Goal: Task Accomplishment & Management: Manage account settings

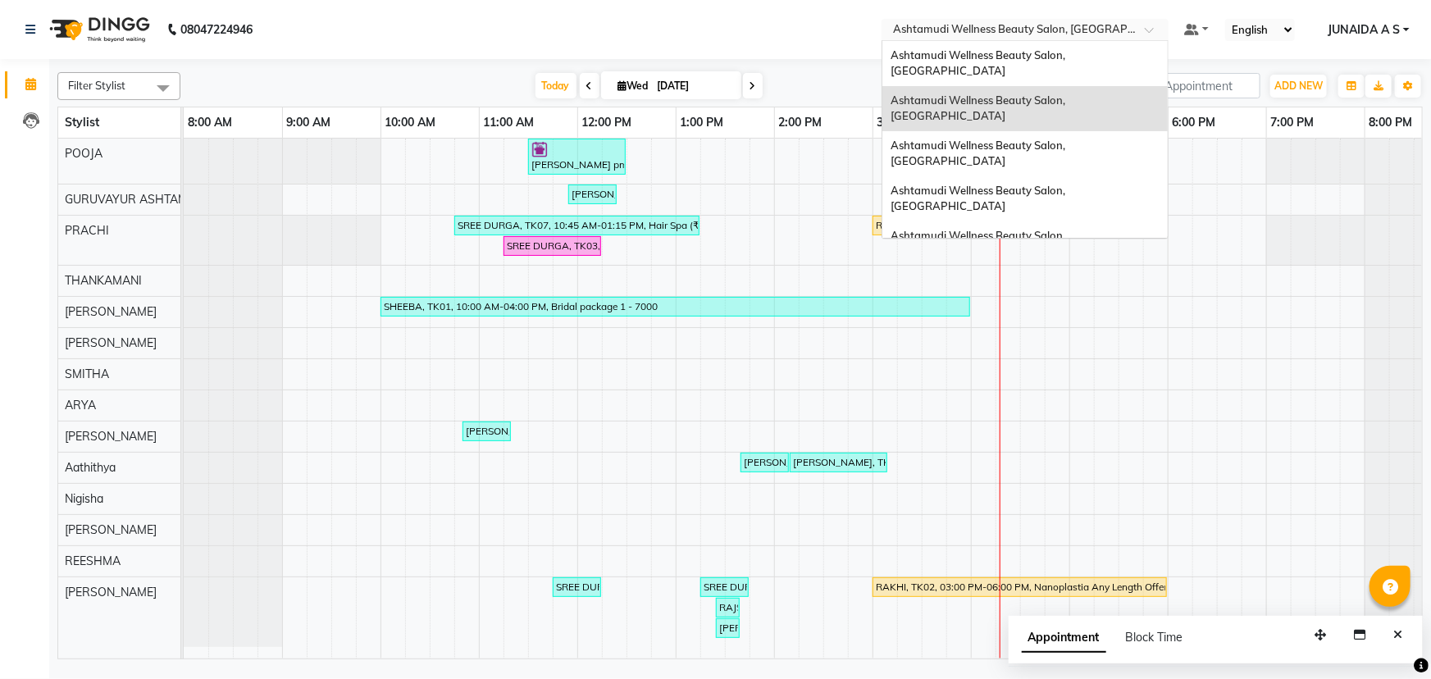
scroll to position [0, 40]
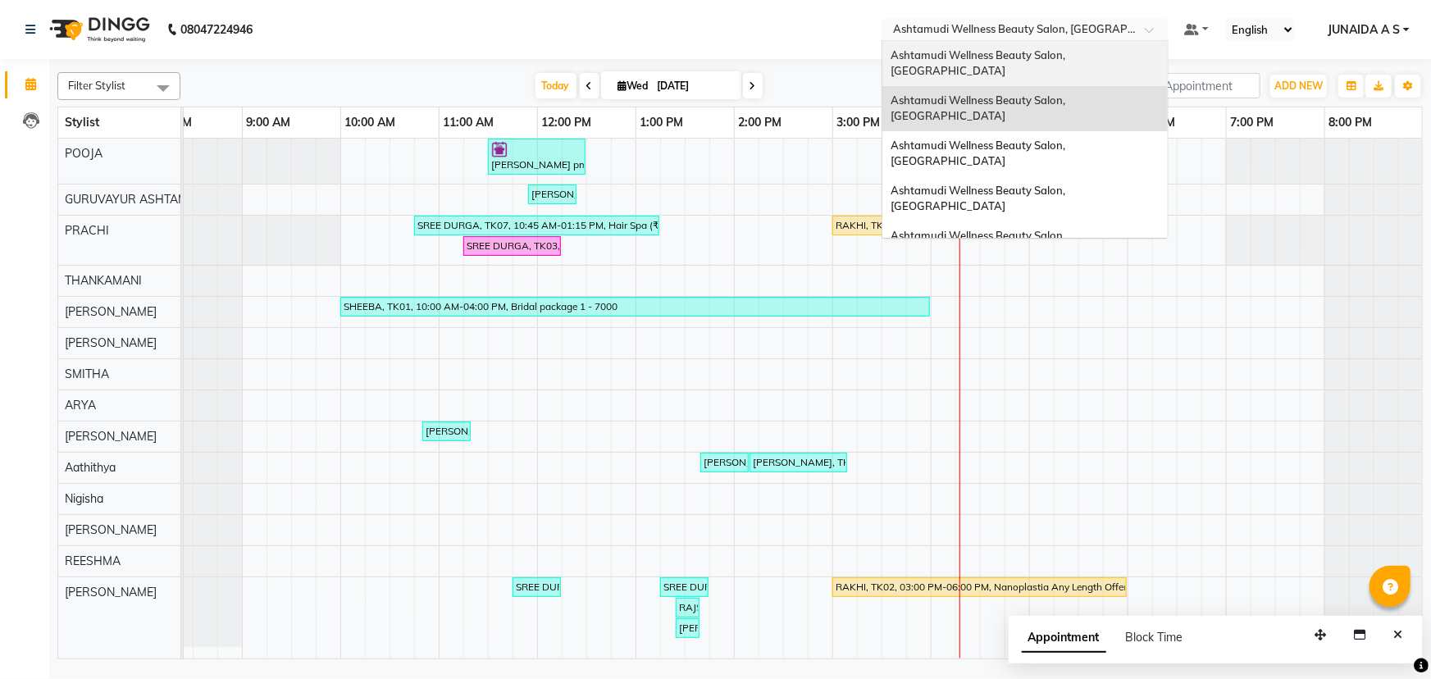
click at [1068, 61] on span "Ashtamudi Wellness Beauty Salon, [GEOGRAPHIC_DATA]" at bounding box center [978, 63] width 177 height 30
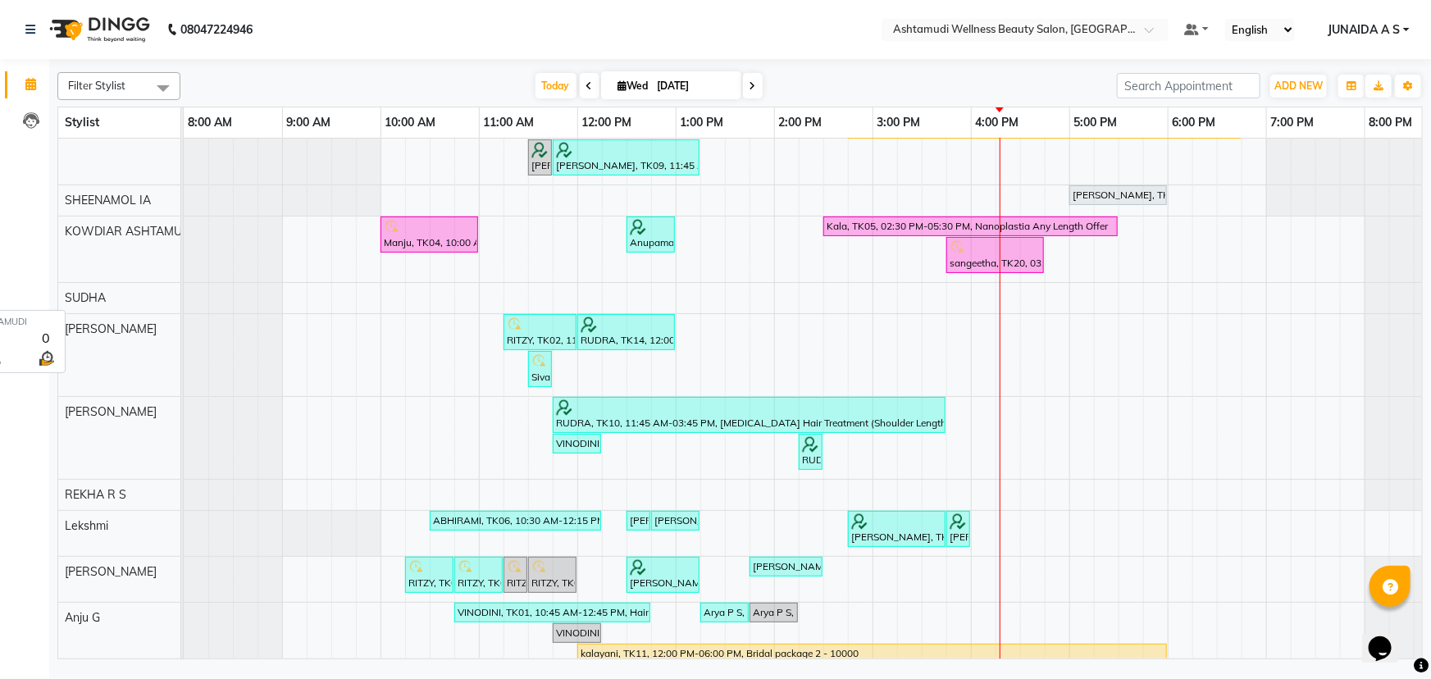
scroll to position [49, 0]
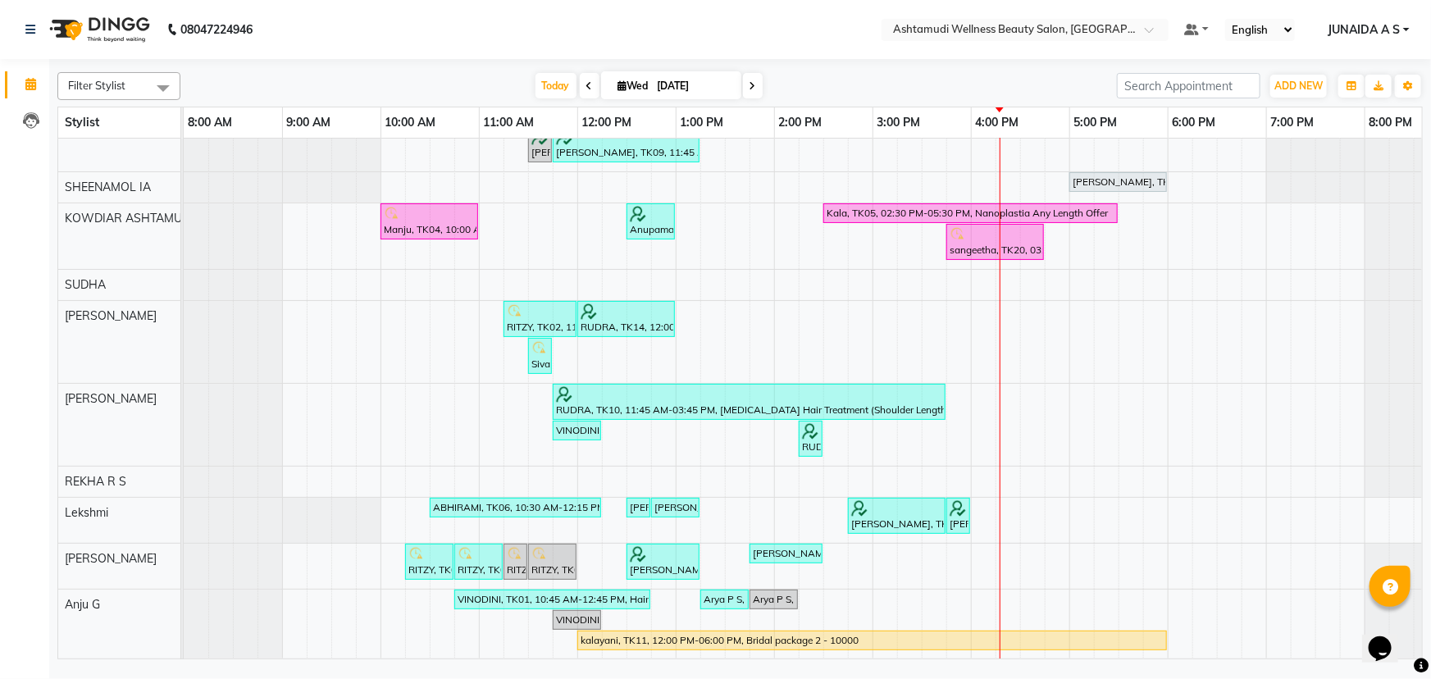
click at [751, 78] on span at bounding box center [753, 85] width 20 height 25
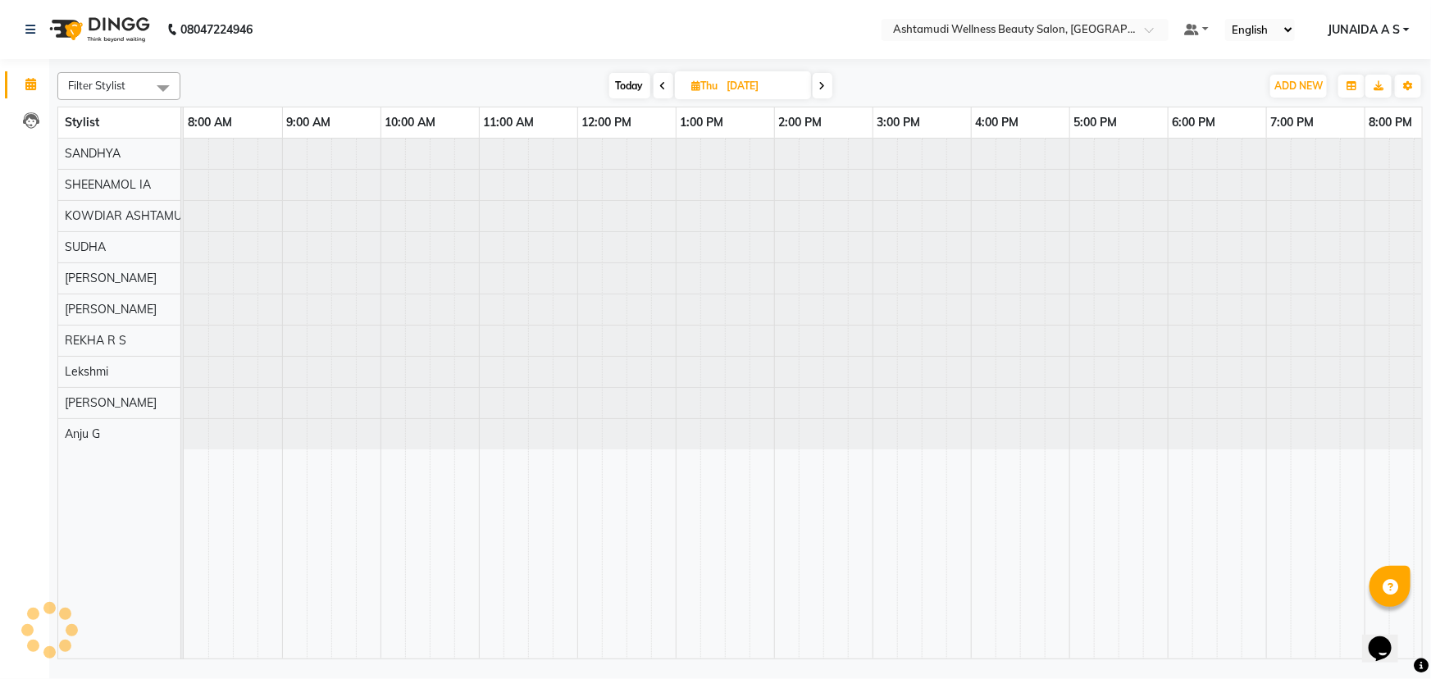
scroll to position [0, 51]
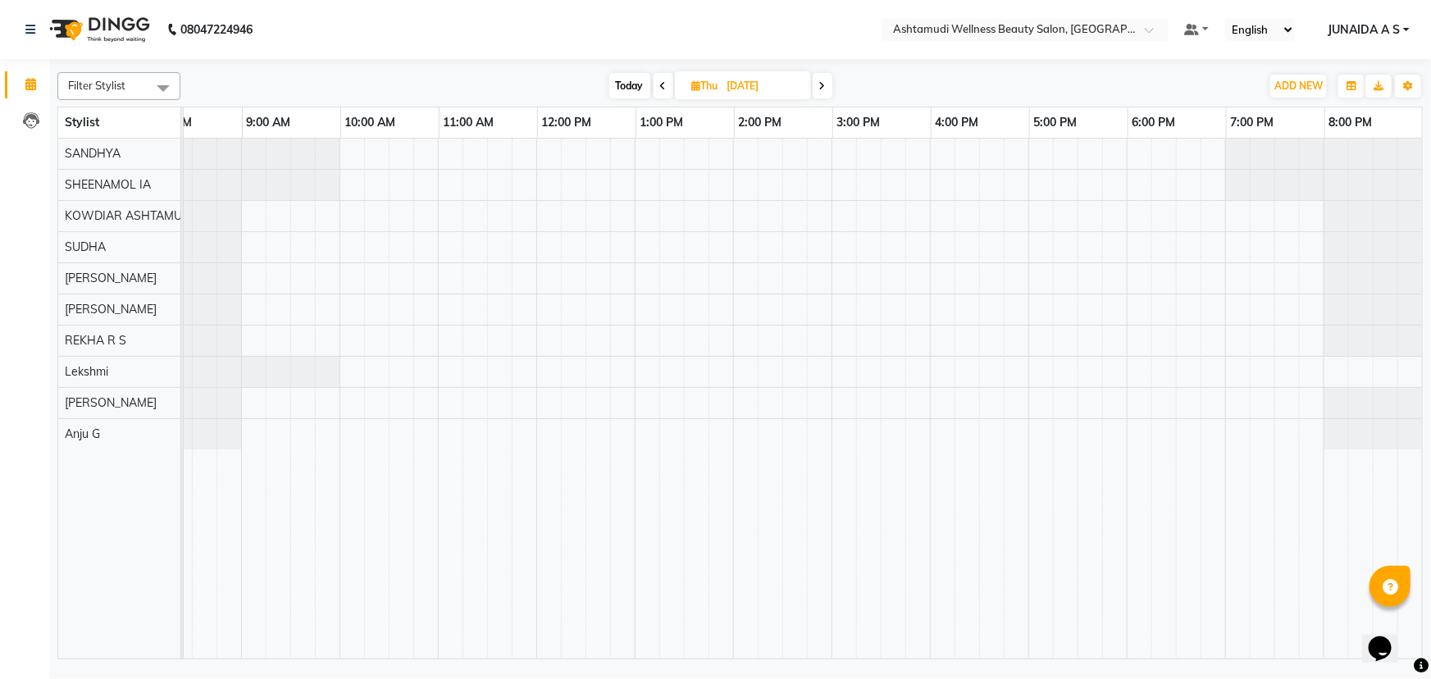
click at [822, 84] on icon at bounding box center [822, 86] width 7 height 10
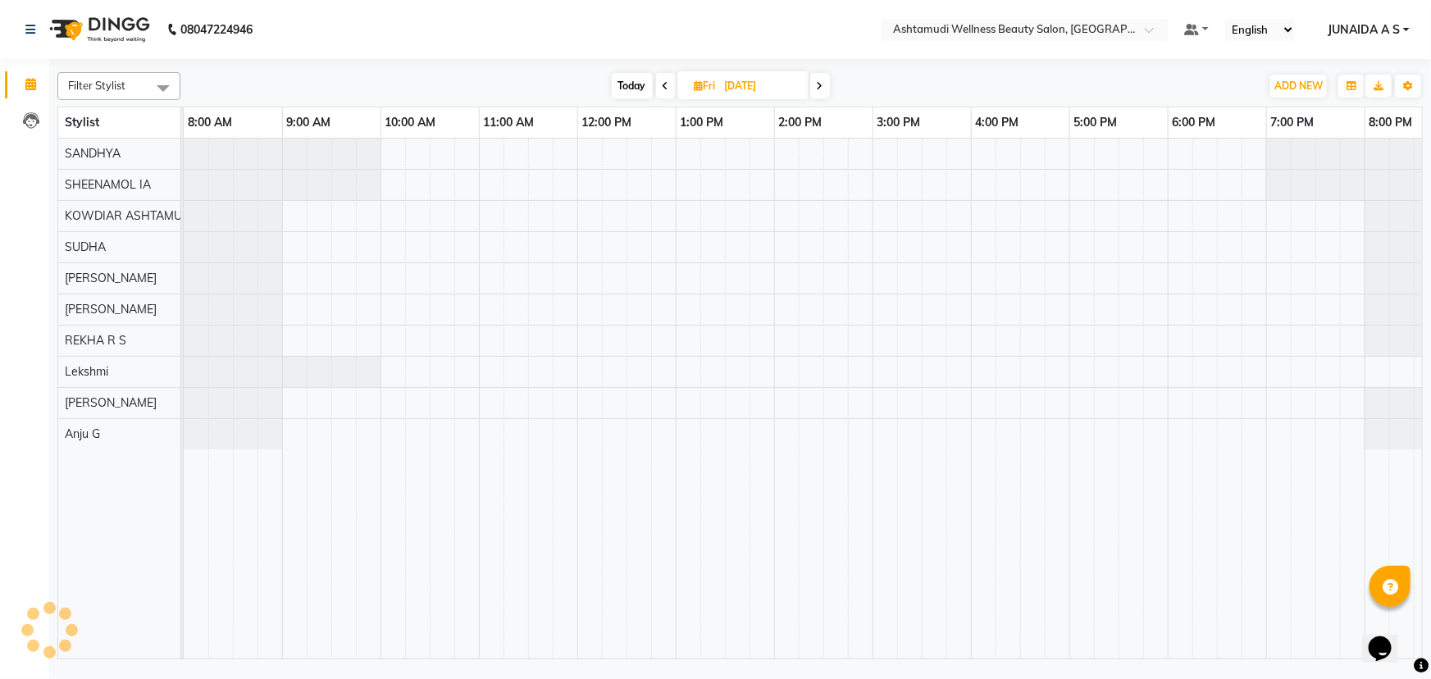
scroll to position [0, 40]
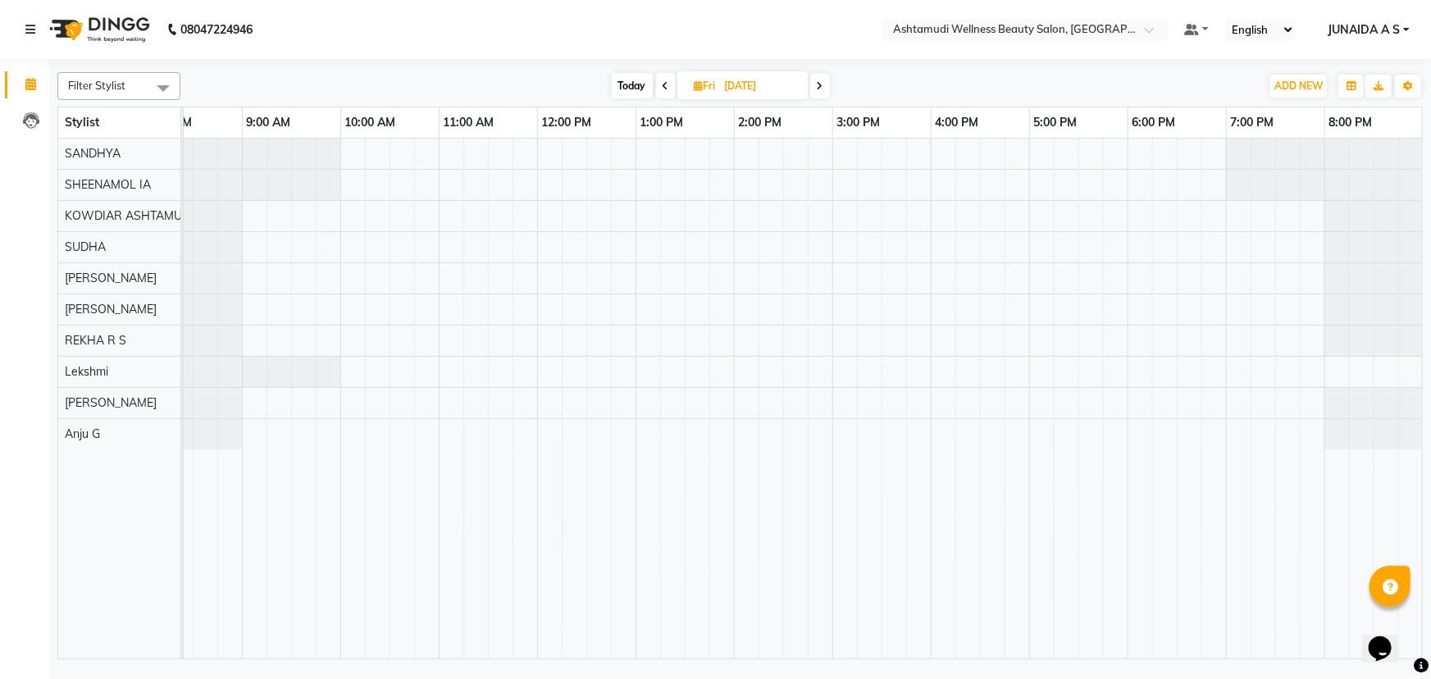
click at [658, 89] on span at bounding box center [666, 85] width 20 height 25
click at [818, 89] on span at bounding box center [823, 85] width 20 height 25
click at [818, 89] on icon at bounding box center [820, 86] width 7 height 10
type input "06-09-2025"
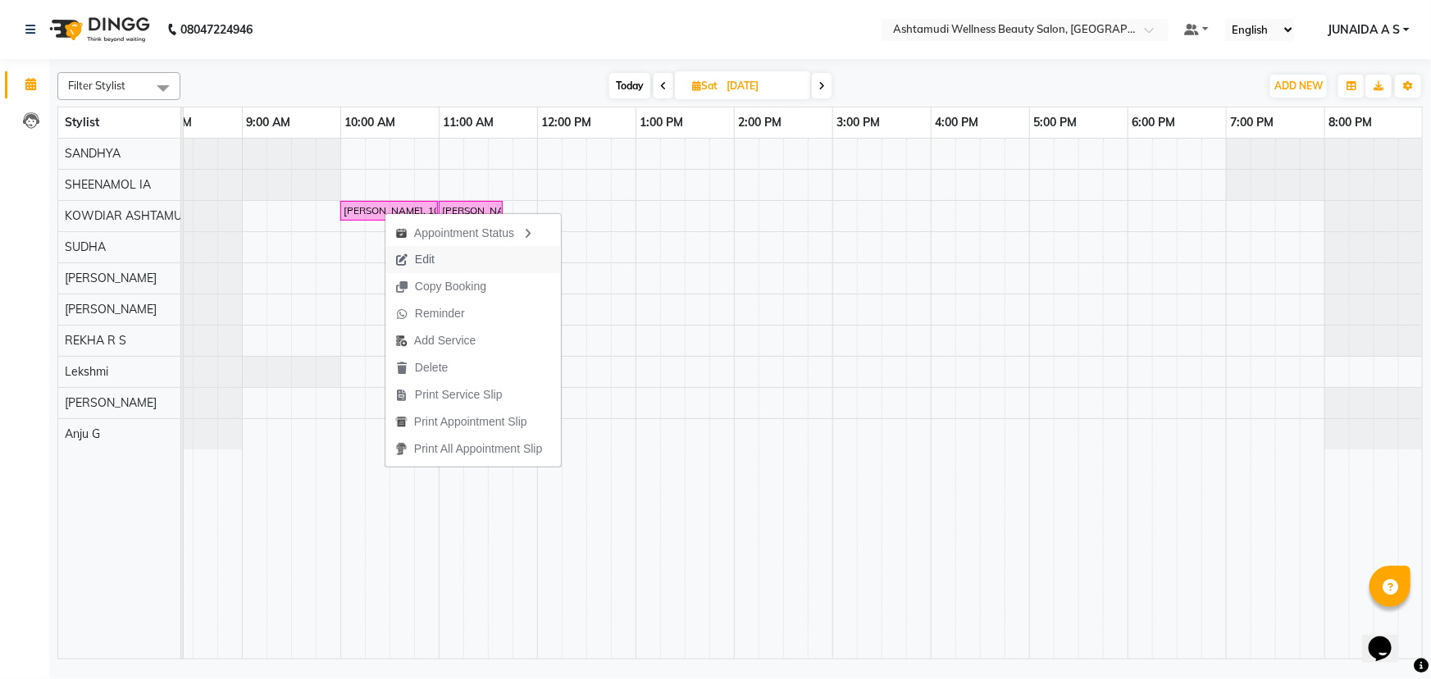
click at [454, 262] on button "Edit" at bounding box center [472, 259] width 175 height 27
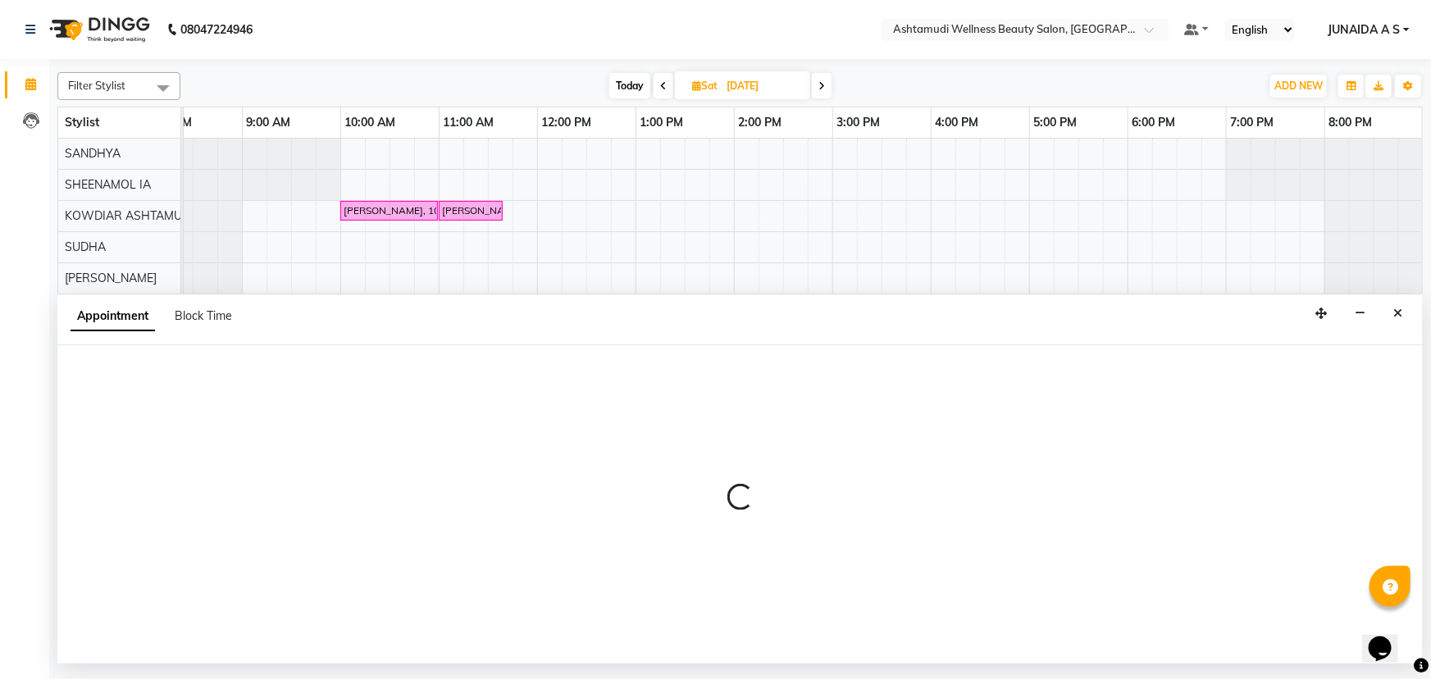
select select "tentative"
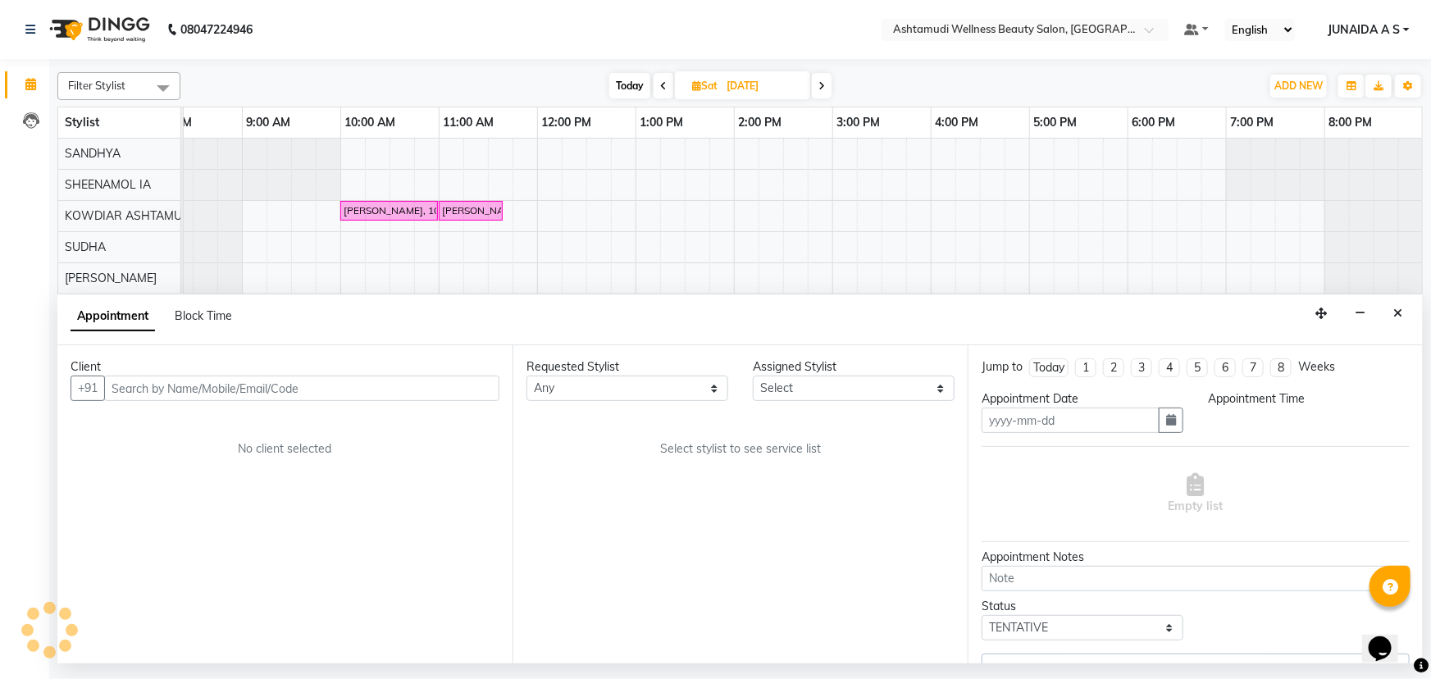
type input "06-09-2025"
select select "27461"
select select "confirm booking"
select select "600"
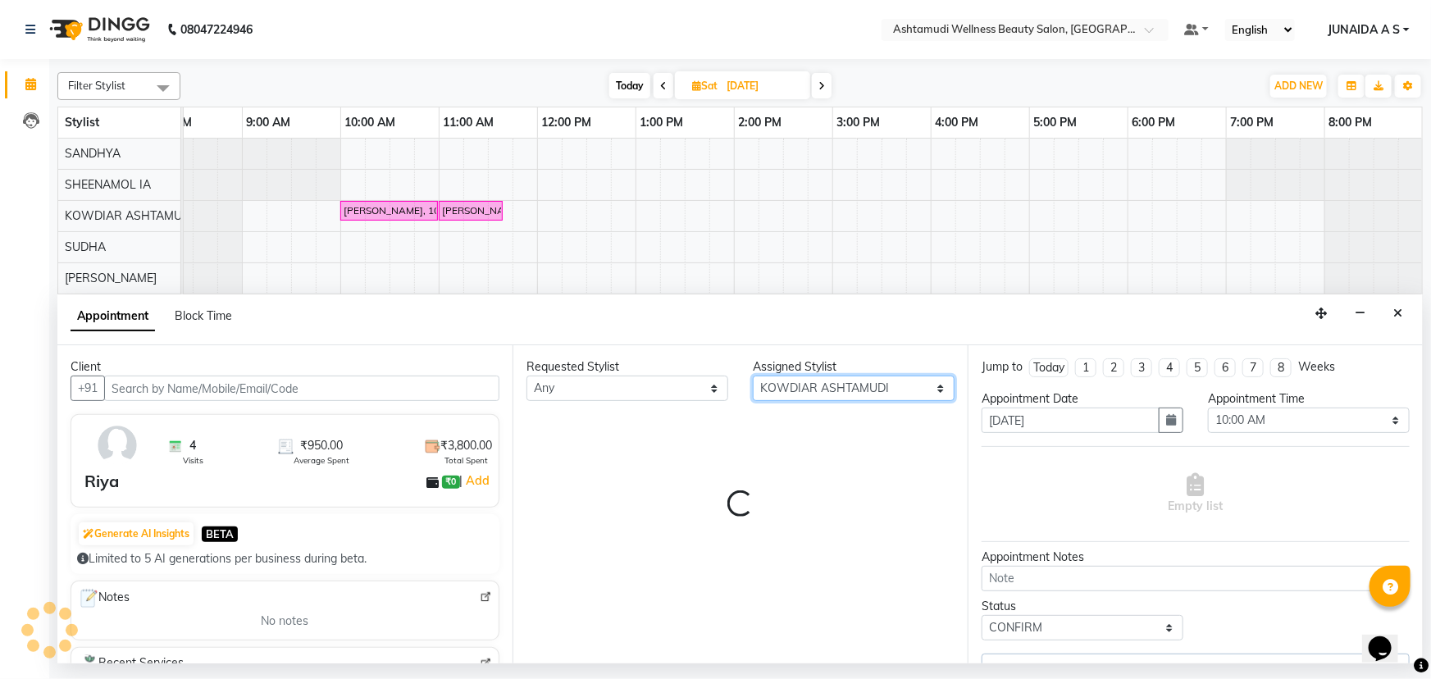
select select "2026"
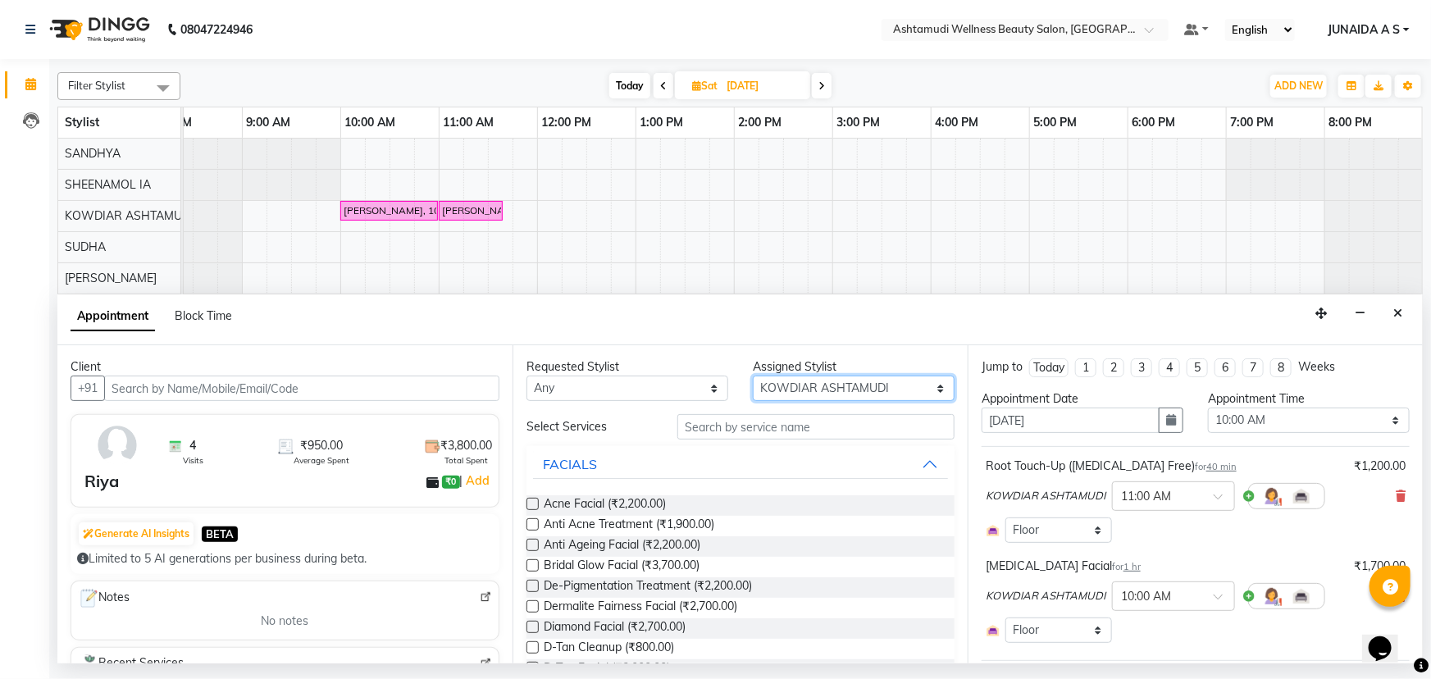
click at [858, 389] on select "Select ABISHA KARKI Anju G KOWDIAR ASHTAMUDI Lekshmi REKHA R S RIMA GHALAY Sabn…" at bounding box center [854, 388] width 202 height 25
click at [1074, 236] on div "Riya, 10:00 AM-11:00 AM, Skin Lightening Facial Riya, 11:00 AM-11:40 AM, Root T…" at bounding box center [782, 399] width 1279 height 520
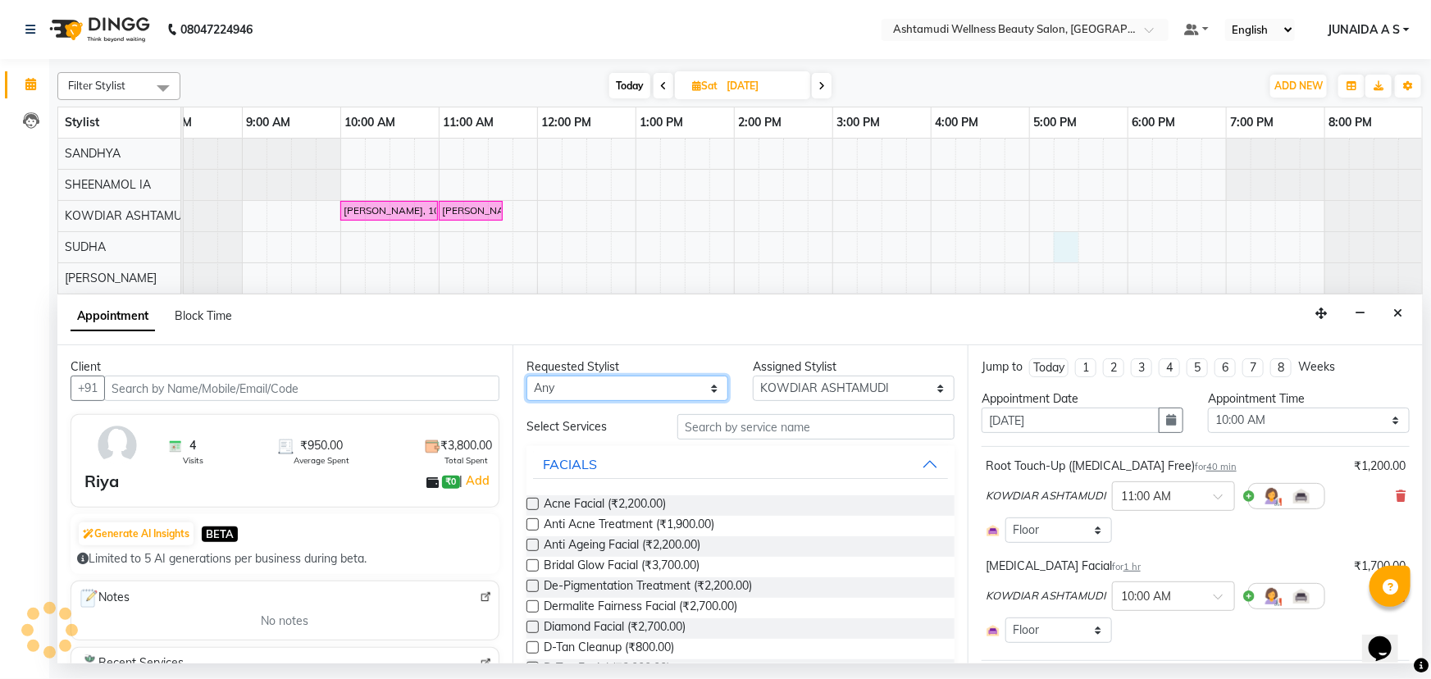
click at [676, 389] on select "Any ABISHA KARKI Anju G KOWDIAR ASHTAMUDI Lekshmi REKHA R S RIMA GHALAY Sabnam …" at bounding box center [627, 388] width 202 height 25
select select "42591"
click at [526, 376] on select "Any ABISHA KARKI Anju G KOWDIAR ASHTAMUDI Lekshmi REKHA R S RIMA GHALAY Sabnam …" at bounding box center [627, 388] width 202 height 25
select select "42591"
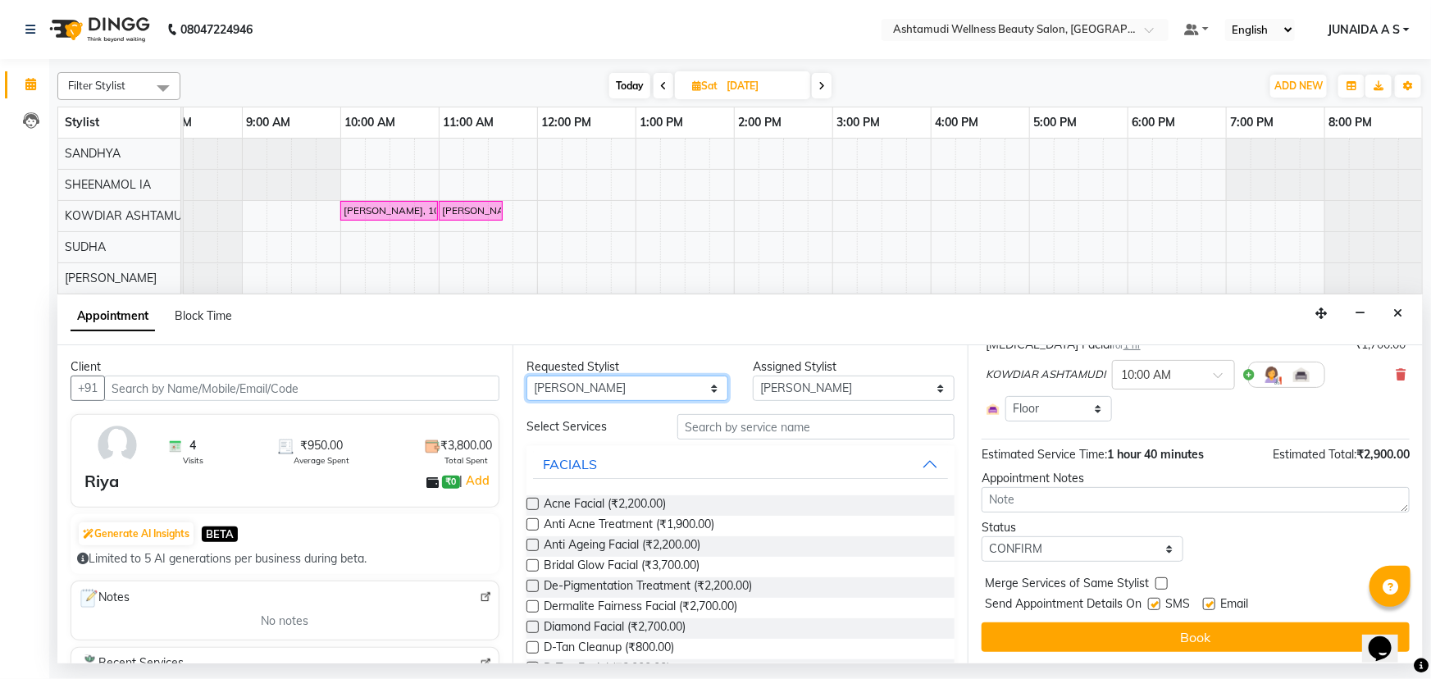
scroll to position [222, 0]
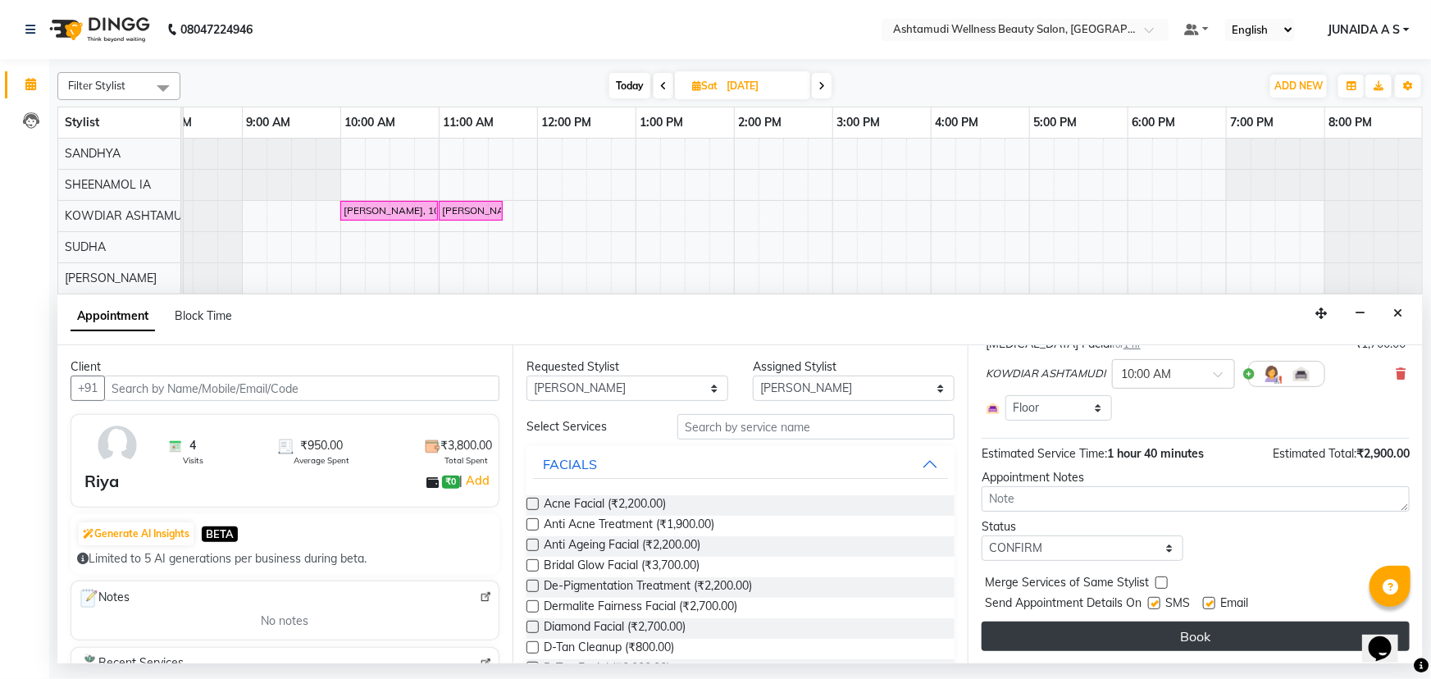
click at [1119, 631] on button "Book" at bounding box center [1195, 637] width 428 height 30
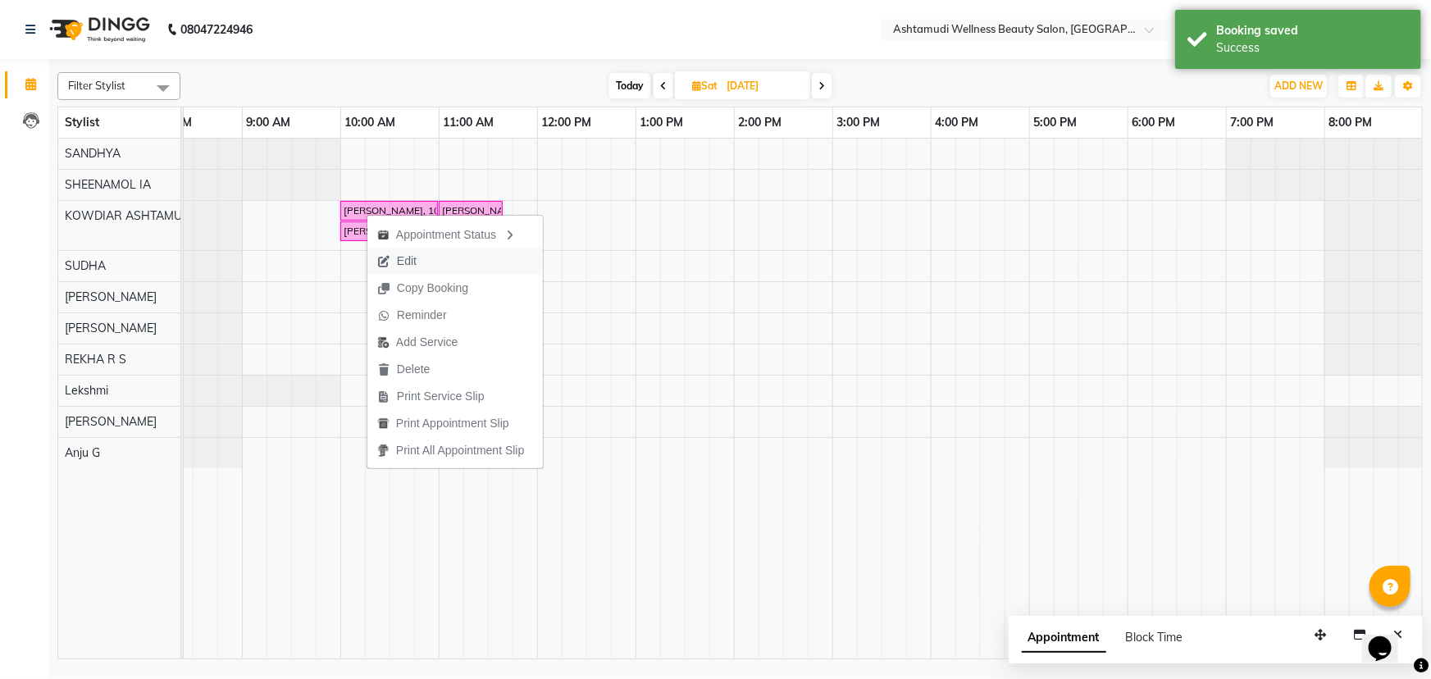
click at [397, 265] on span "Edit" at bounding box center [407, 261] width 20 height 17
select select "tentative"
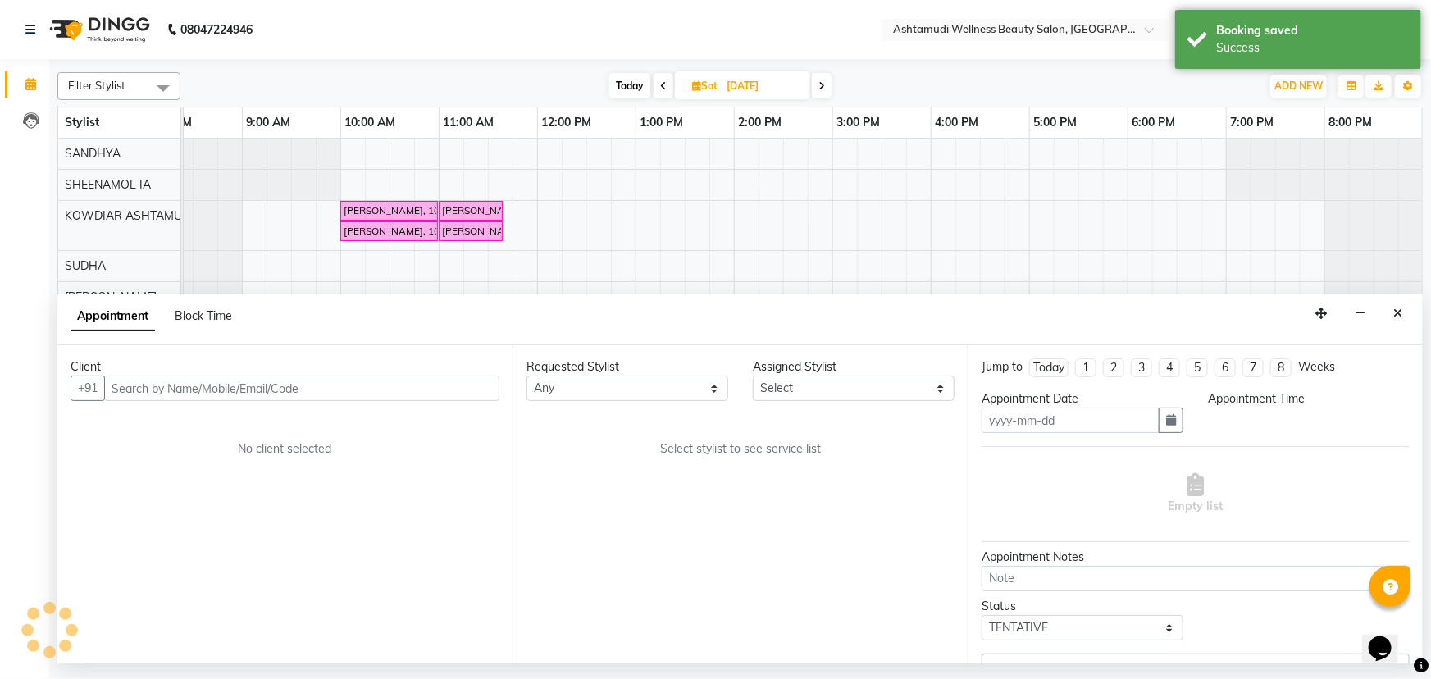
type input "06-09-2025"
select select "27461"
select select "confirm booking"
select select "600"
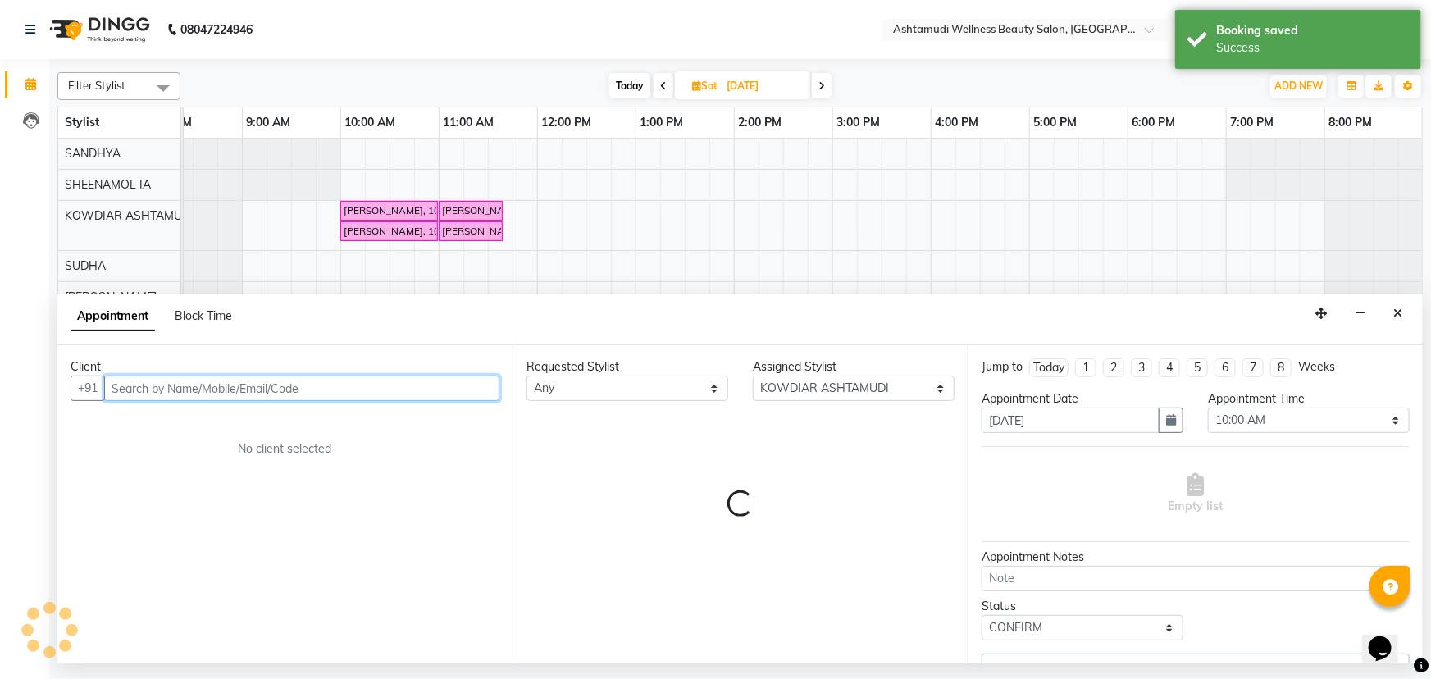
select select "2026"
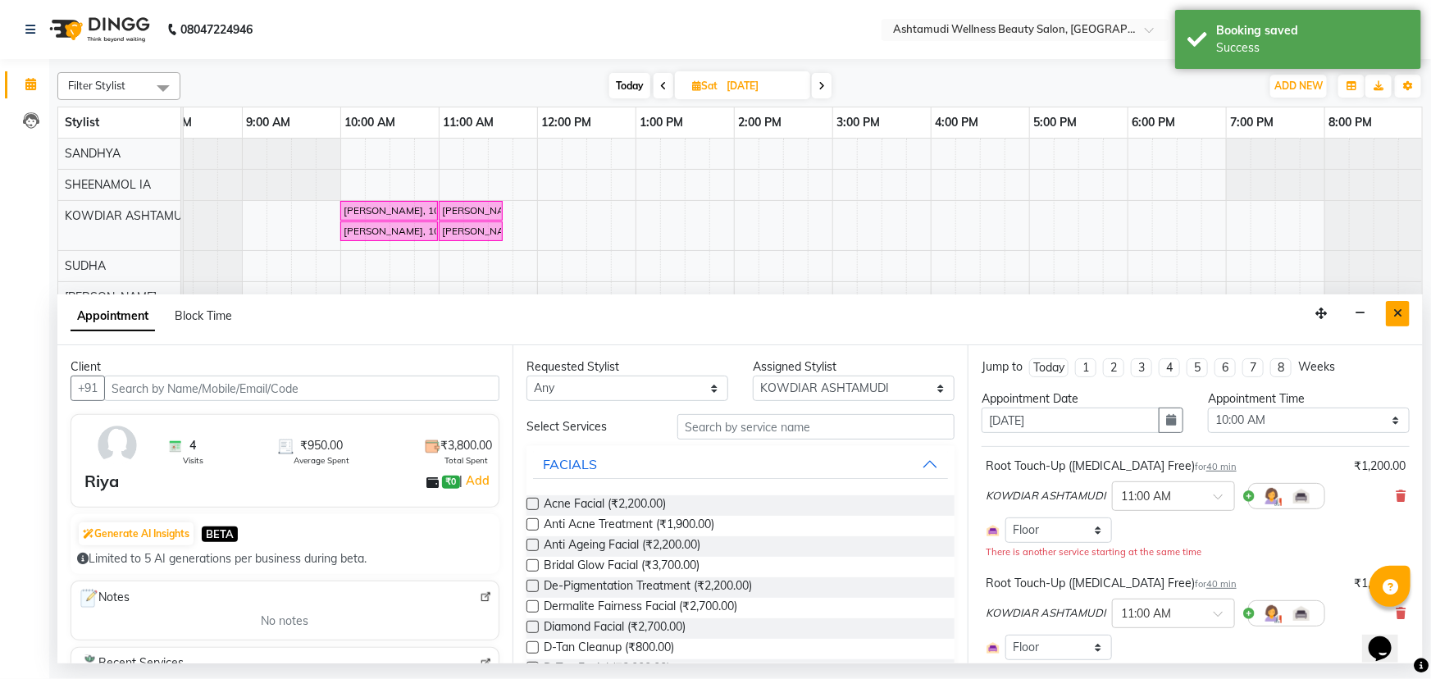
click at [1398, 322] on button "Close" at bounding box center [1398, 313] width 24 height 25
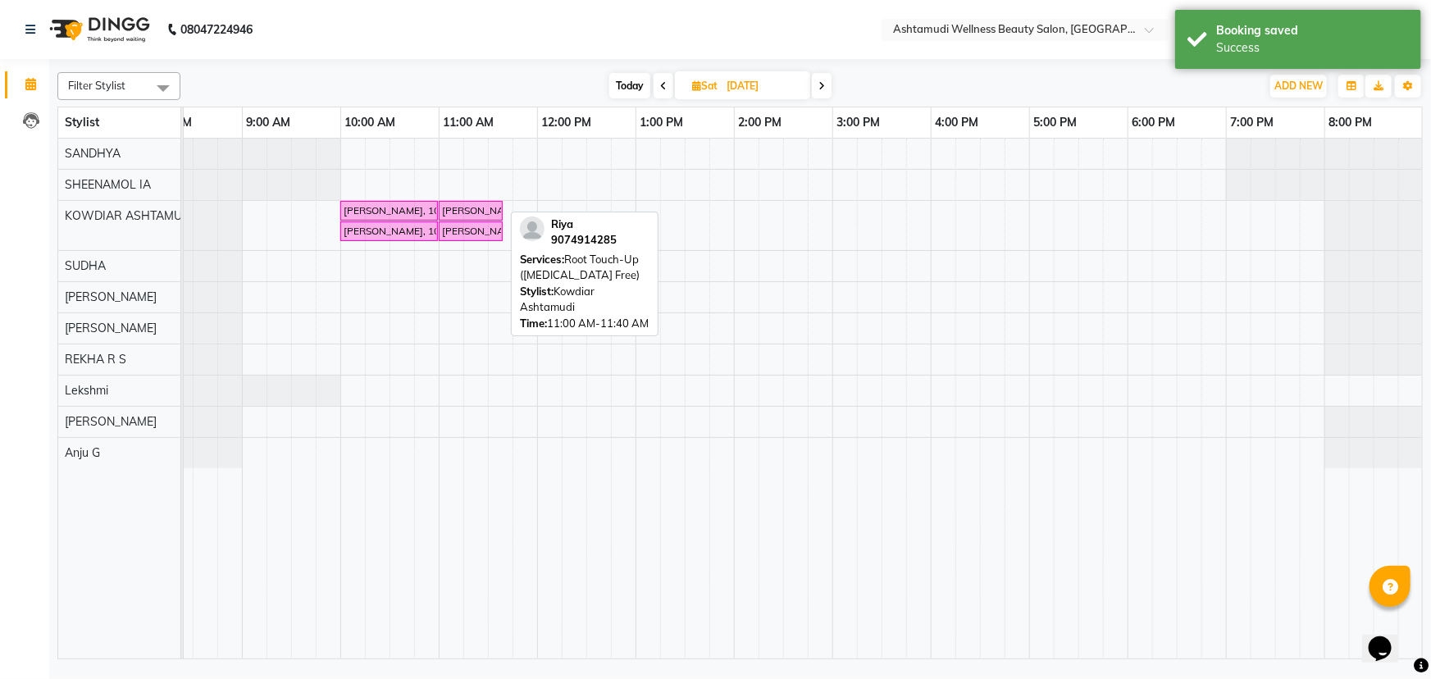
click at [458, 206] on div "Riya, 11:00 AM-11:40 AM, Root Touch-Up (Ammonia Free)" at bounding box center [470, 210] width 61 height 15
select select "6"
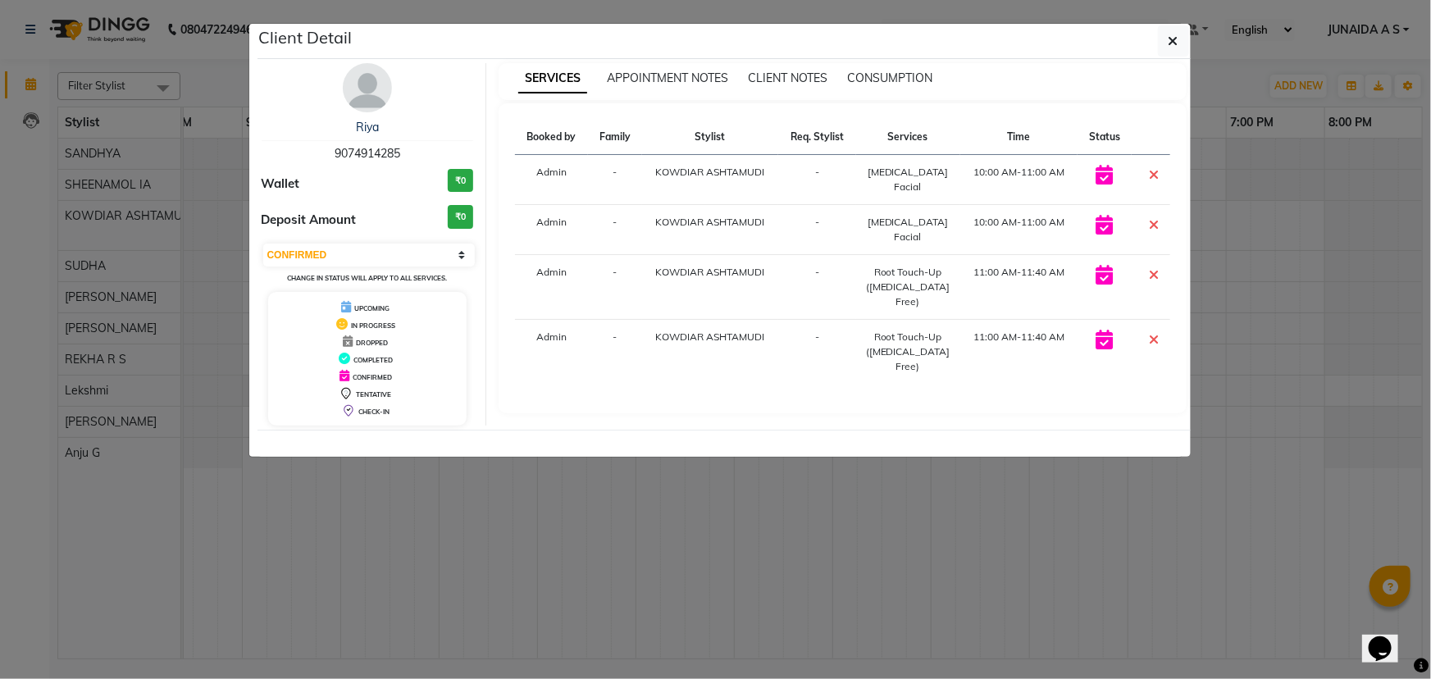
click at [1152, 174] on icon at bounding box center [1154, 174] width 10 height 13
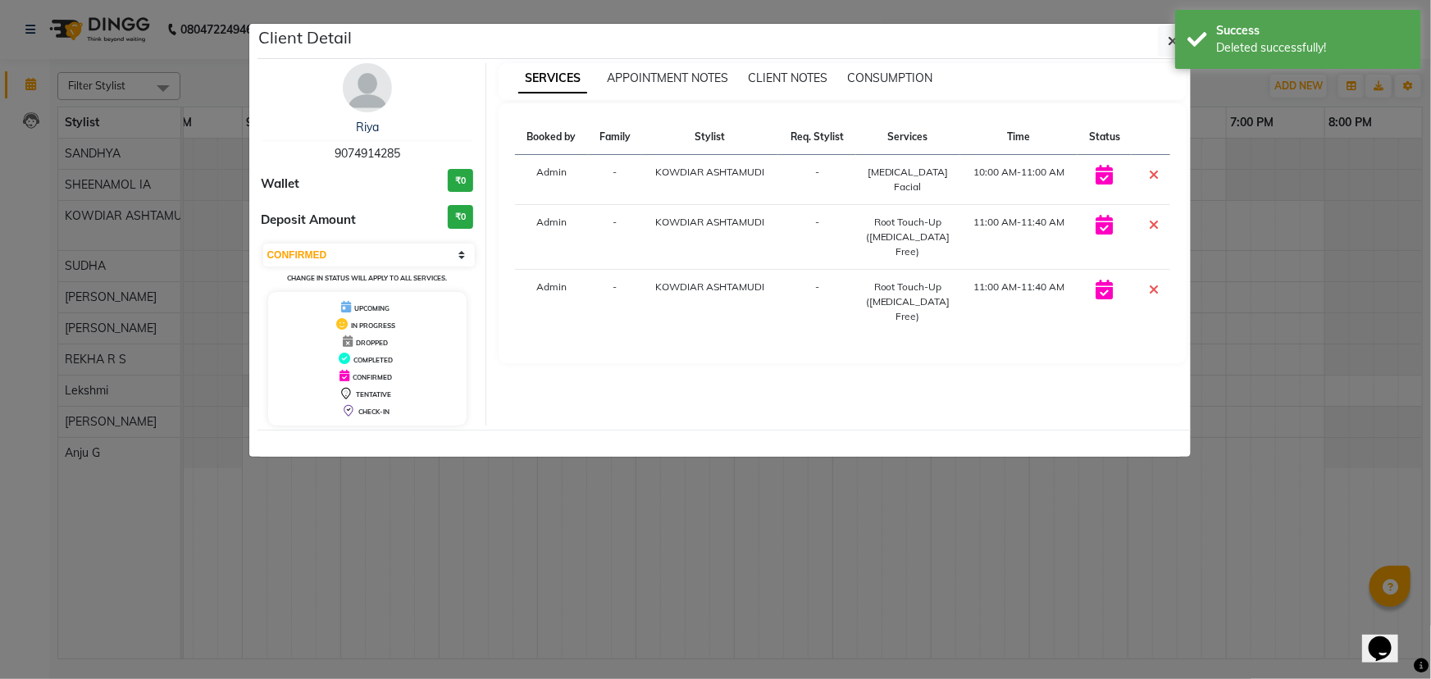
click at [1156, 283] on icon at bounding box center [1154, 289] width 10 height 13
click at [1267, 268] on ngb-modal-window "Client Detail Riya 9074914285 Wallet ₹0 Deposit Amount ₹0 Select CONFIRMED TENT…" at bounding box center [715, 339] width 1431 height 679
